Goal: Navigation & Orientation: Find specific page/section

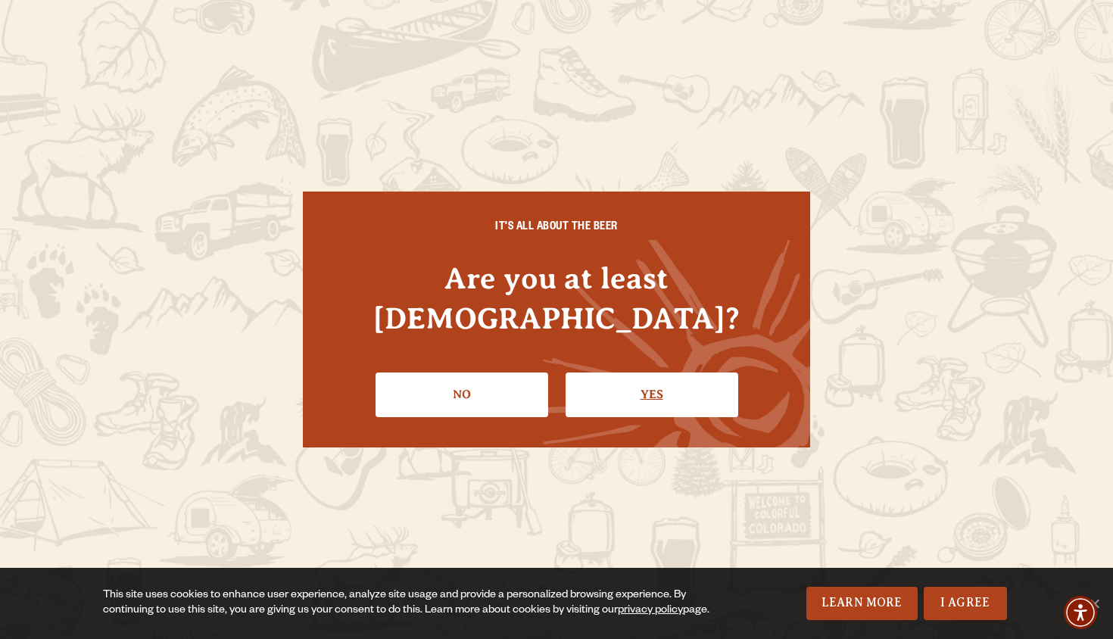
click at [631, 393] on link "Yes" at bounding box center [651, 394] width 173 height 44
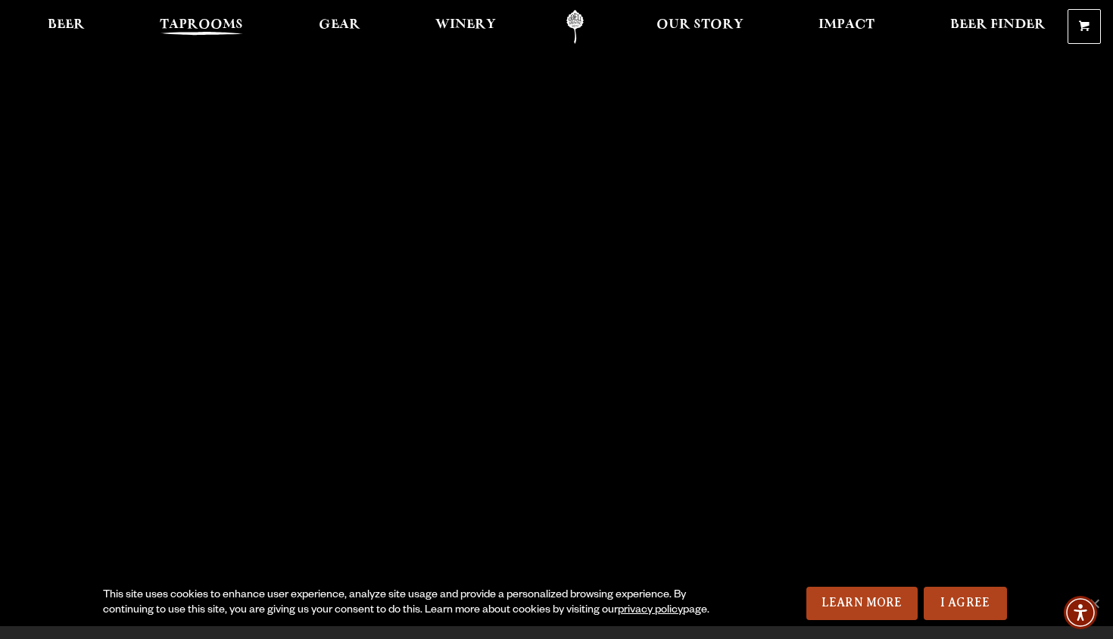
click at [194, 17] on link "Taprooms" at bounding box center [201, 27] width 103 height 34
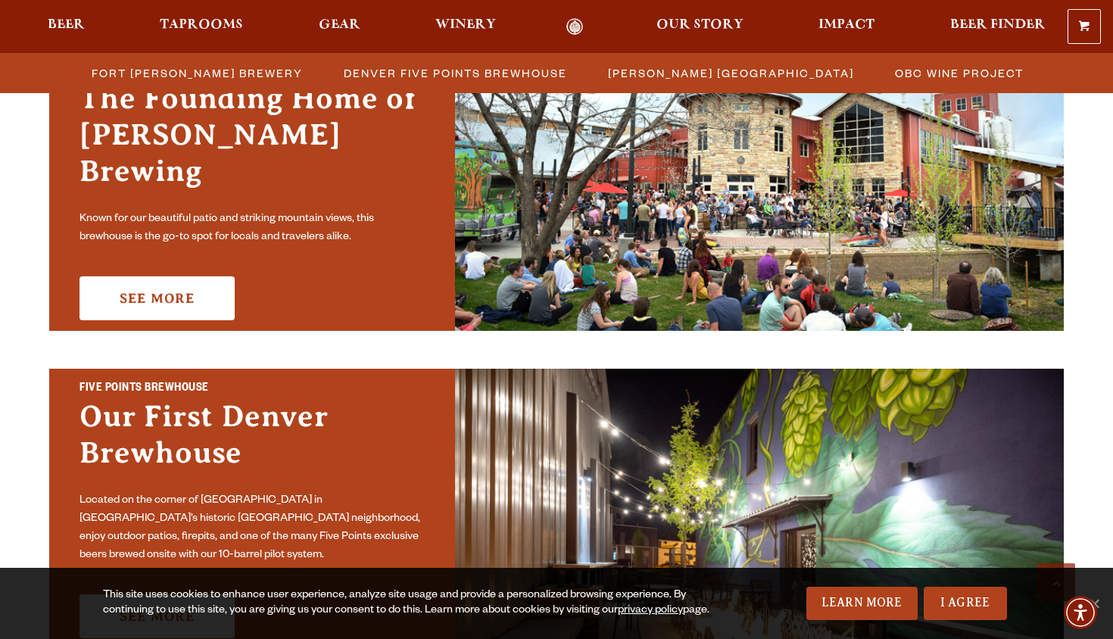
scroll to position [524, 0]
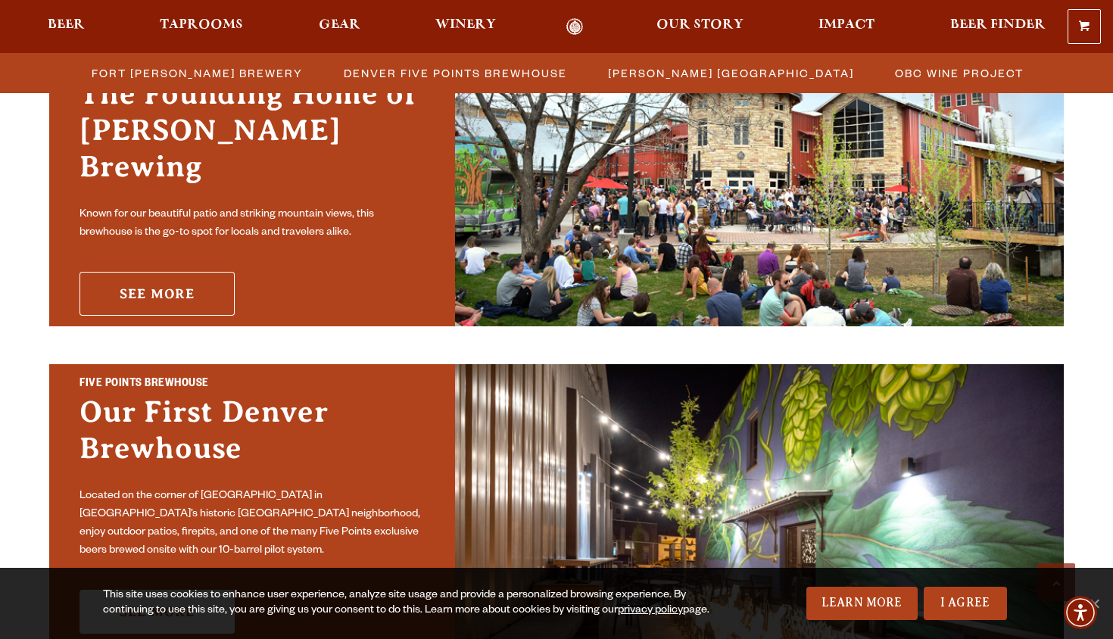
click at [183, 272] on link "See More" at bounding box center [156, 294] width 155 height 44
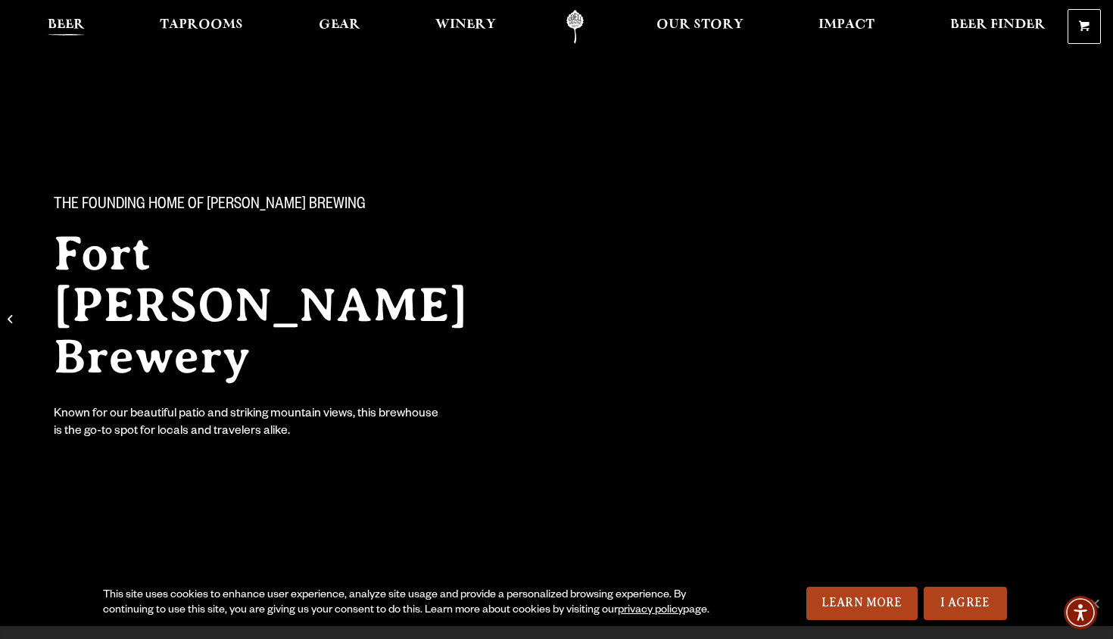
click at [75, 24] on span "Beer" at bounding box center [66, 25] width 37 height 12
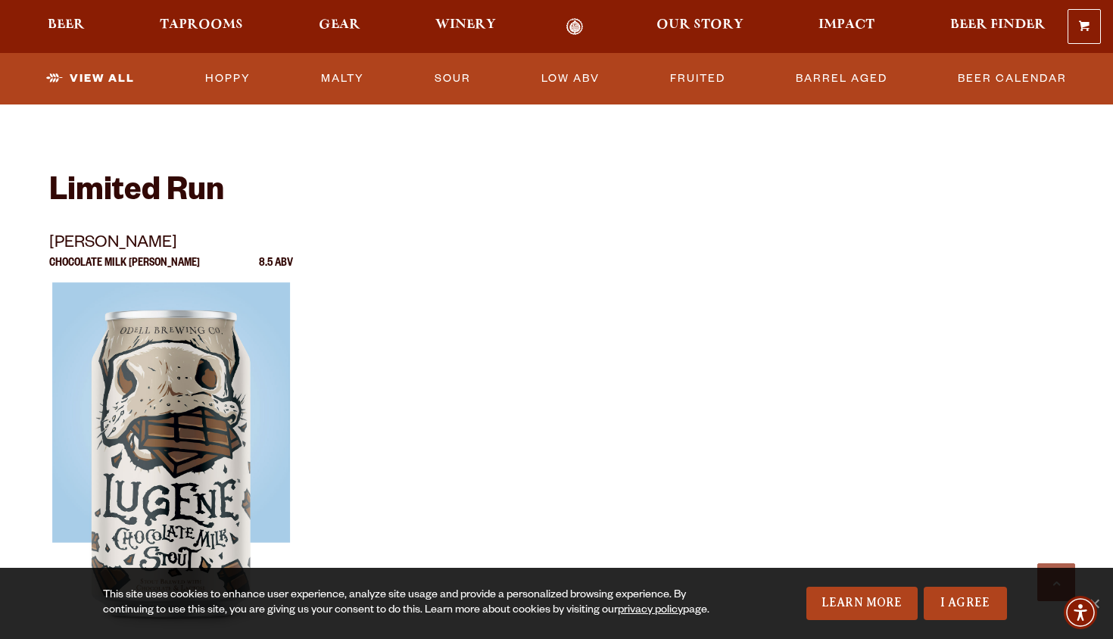
scroll to position [2519, 0]
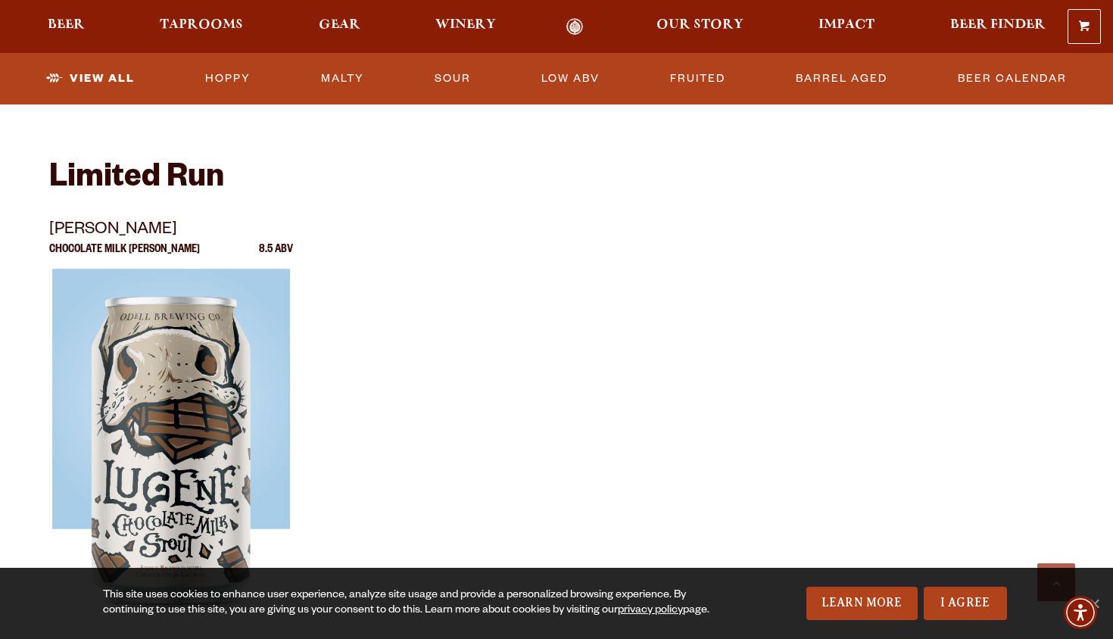
click at [573, 28] on link "Odell Home" at bounding box center [575, 26] width 57 height 17
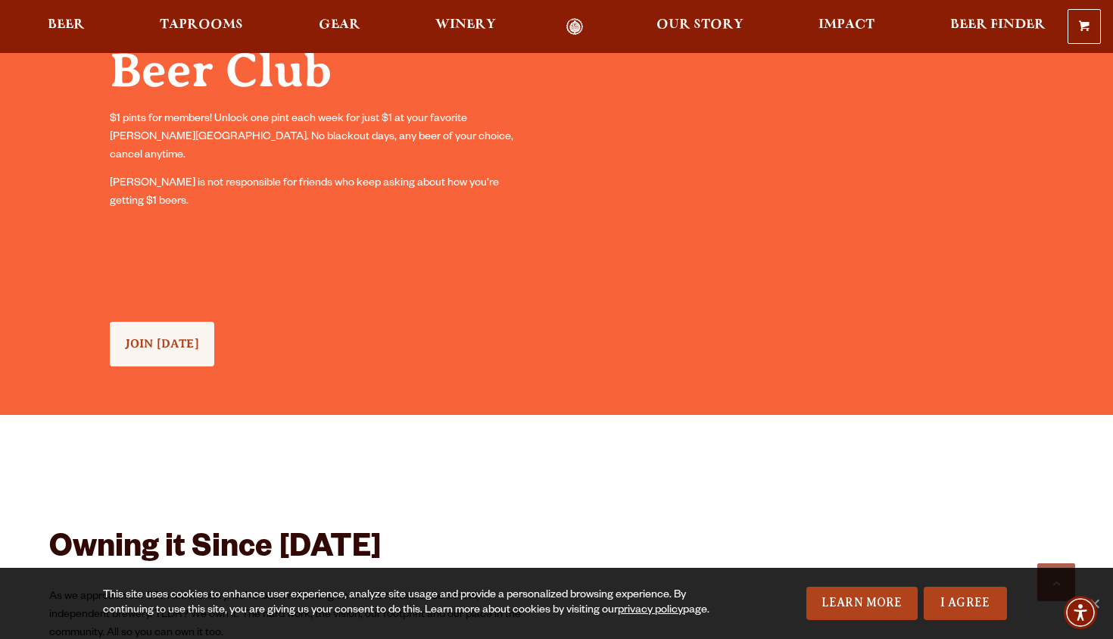
scroll to position [1379, 0]
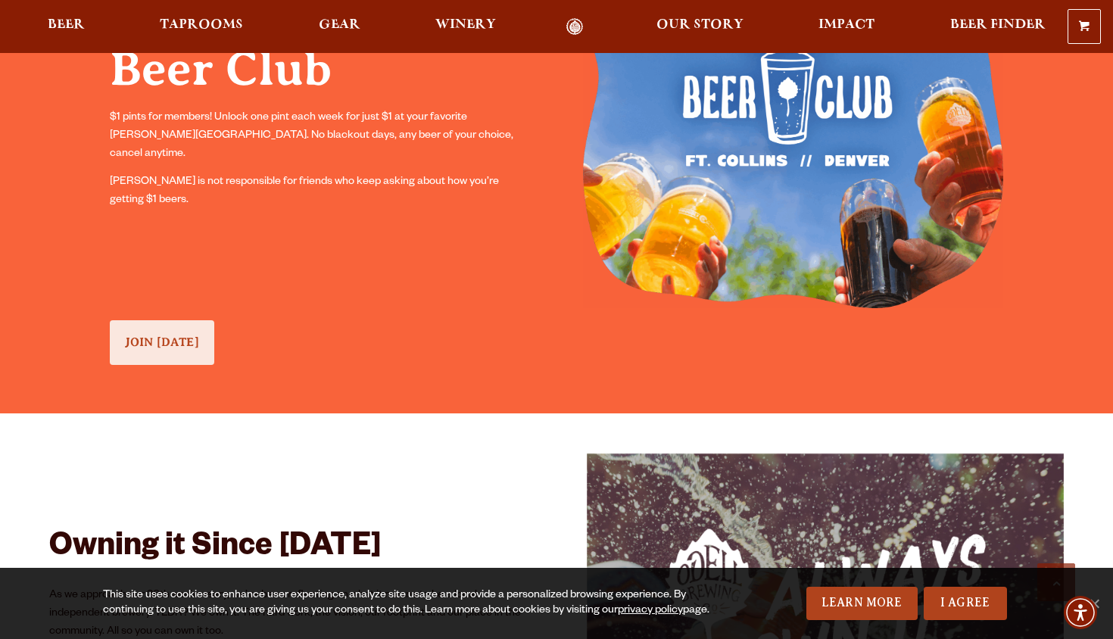
click at [167, 339] on span "JOIN TODAY" at bounding box center [162, 342] width 74 height 14
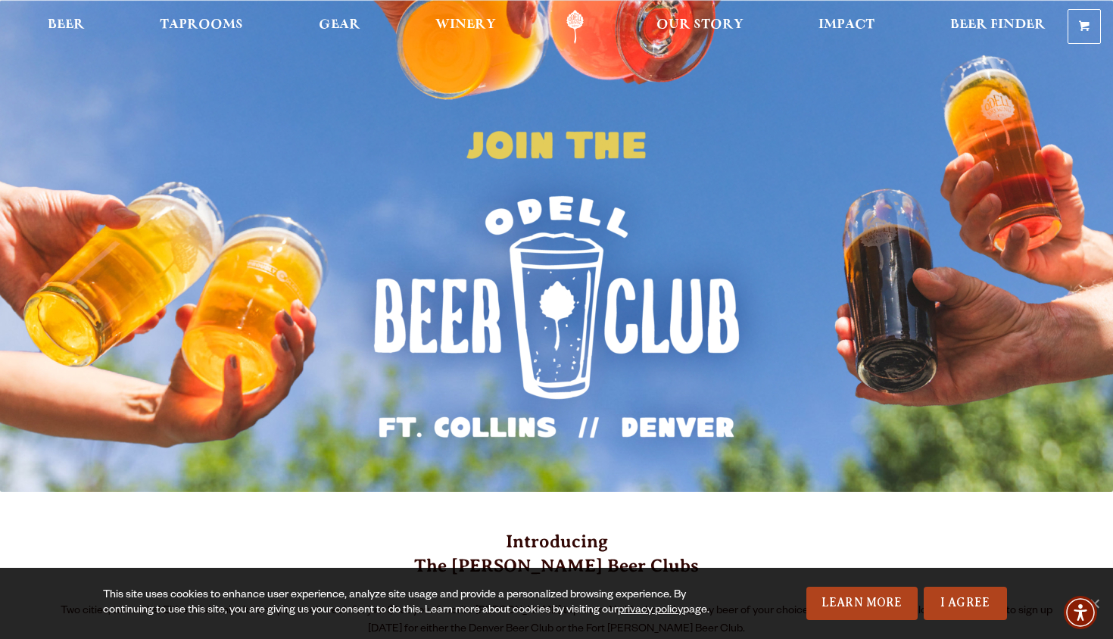
click at [394, 136] on img at bounding box center [556, 246] width 1113 height 492
click at [578, 24] on link "Odell Home" at bounding box center [575, 27] width 57 height 34
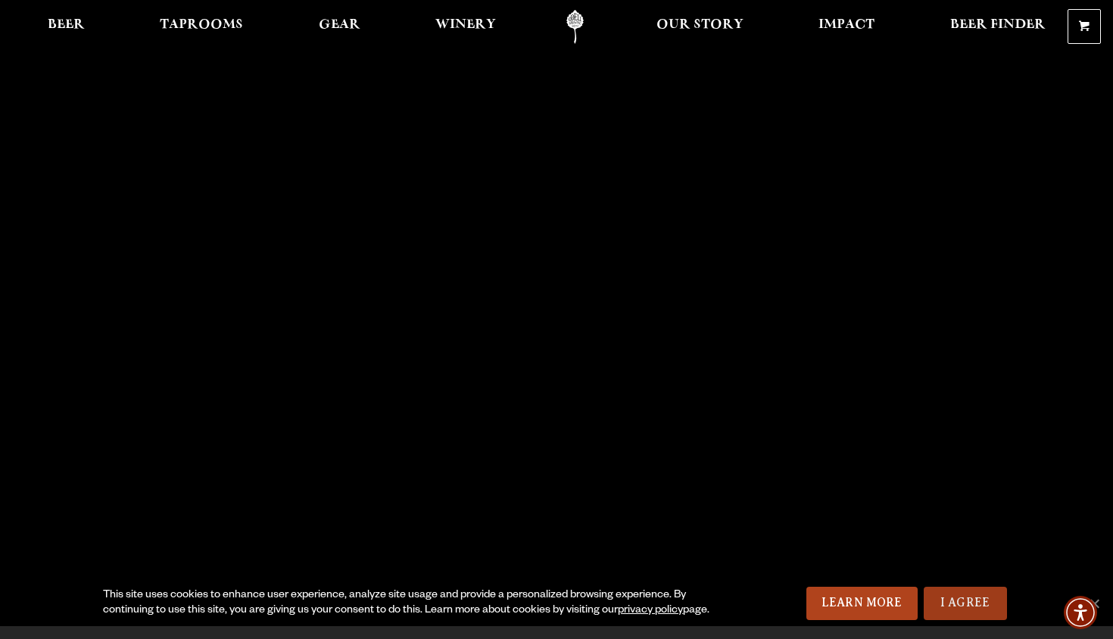
click at [963, 593] on link "I Agree" at bounding box center [964, 603] width 83 height 33
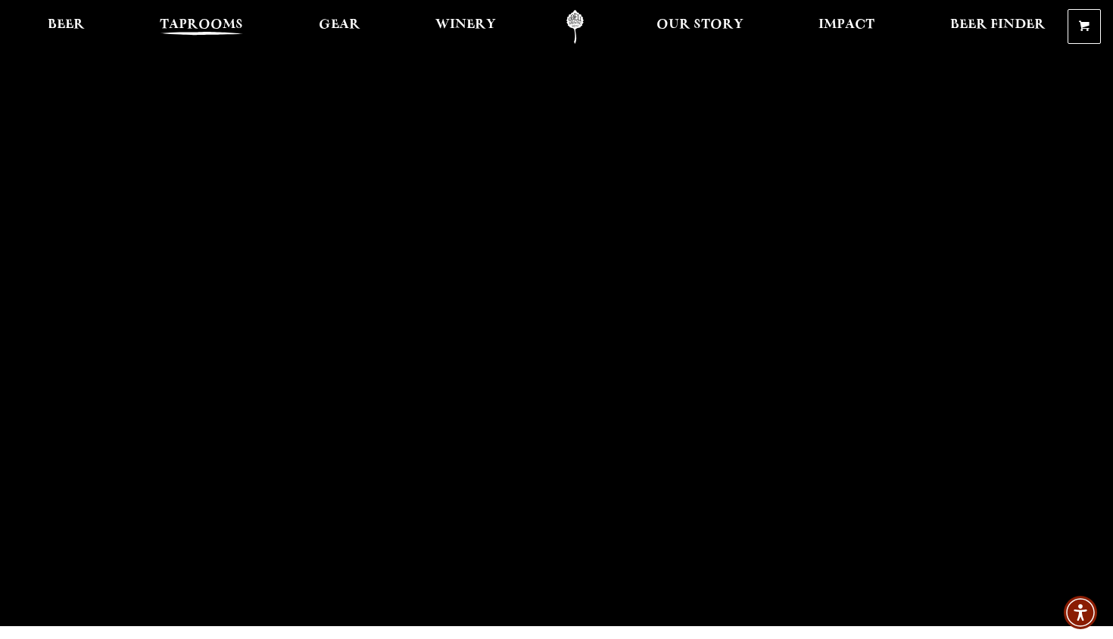
click at [199, 26] on span "Taprooms" at bounding box center [201, 25] width 83 height 12
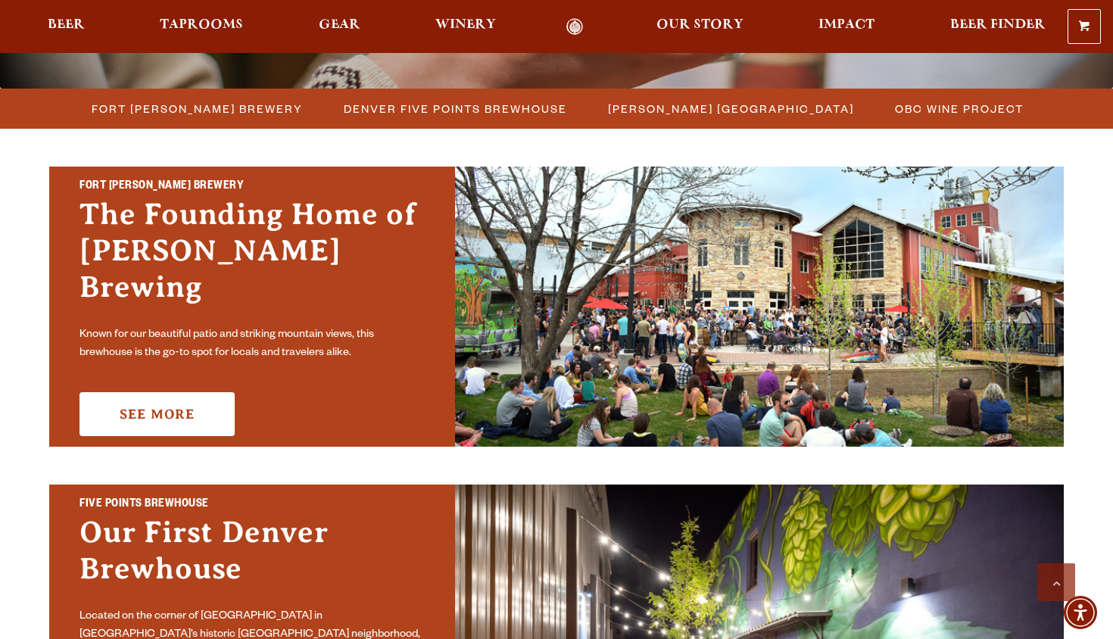
scroll to position [429, 0]
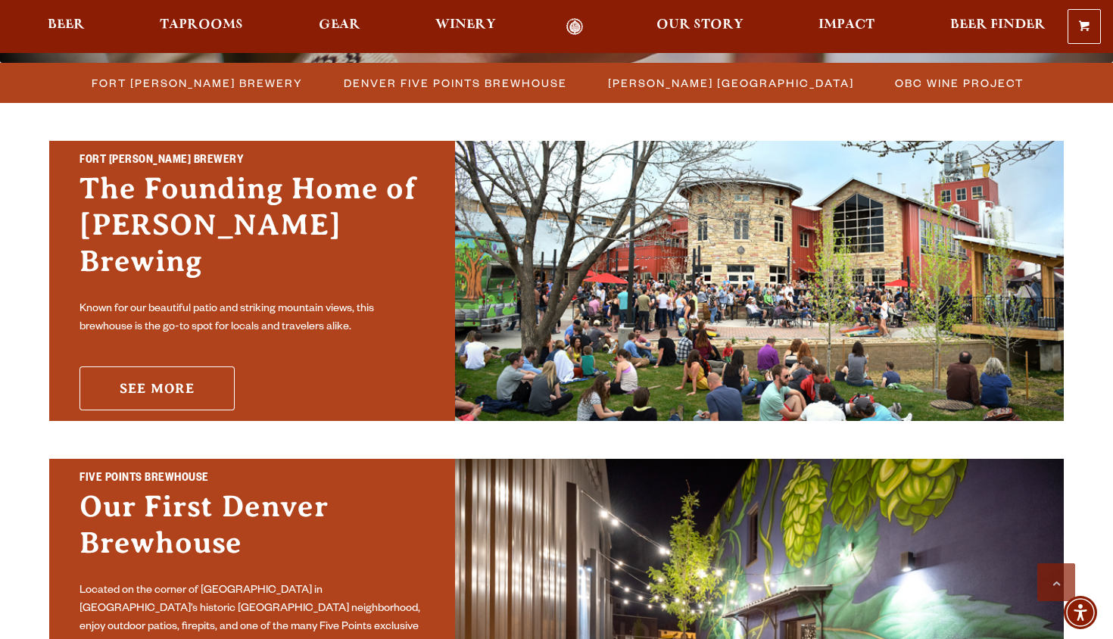
click at [154, 377] on link "See More" at bounding box center [156, 388] width 155 height 44
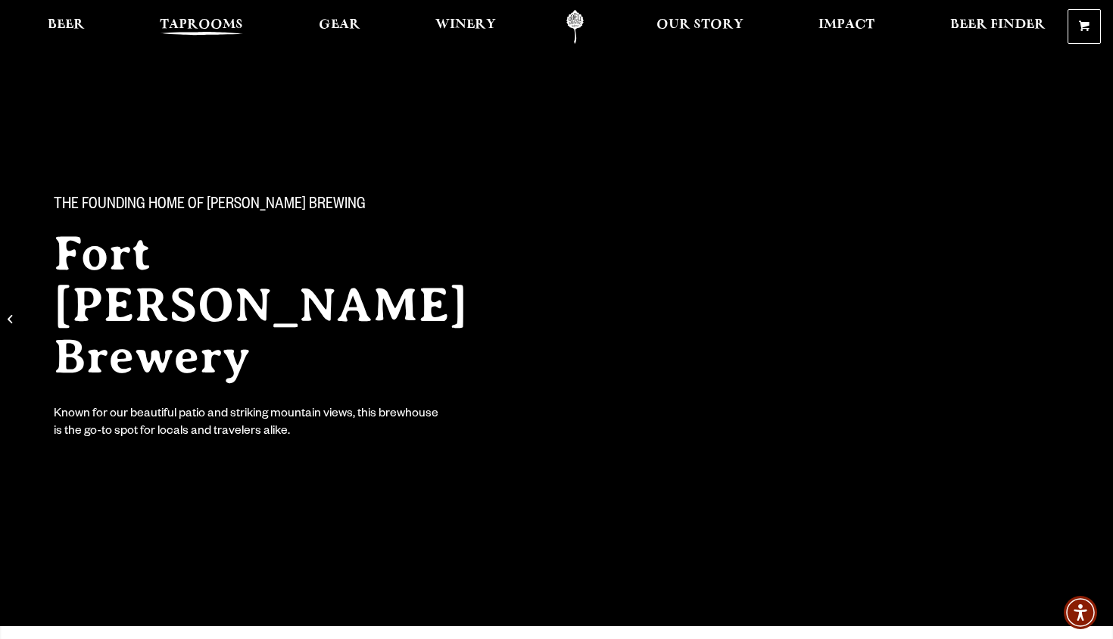
click at [203, 27] on span "Taprooms" at bounding box center [201, 25] width 83 height 12
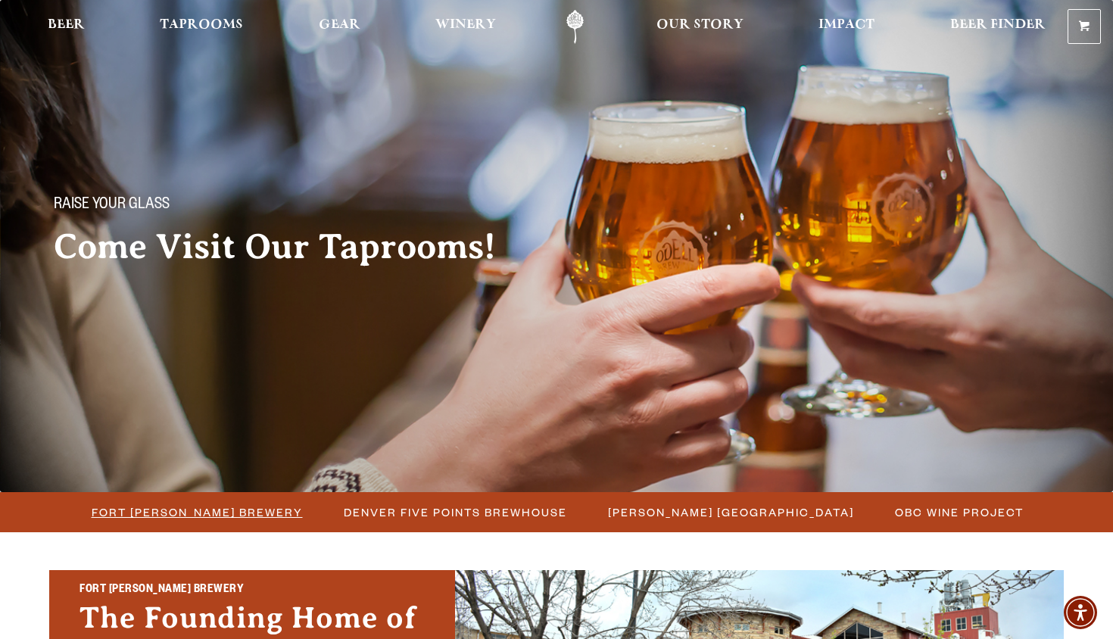
click at [260, 513] on span "Fort [PERSON_NAME] Brewery" at bounding box center [197, 512] width 211 height 22
